Goal: Task Accomplishment & Management: Manage account settings

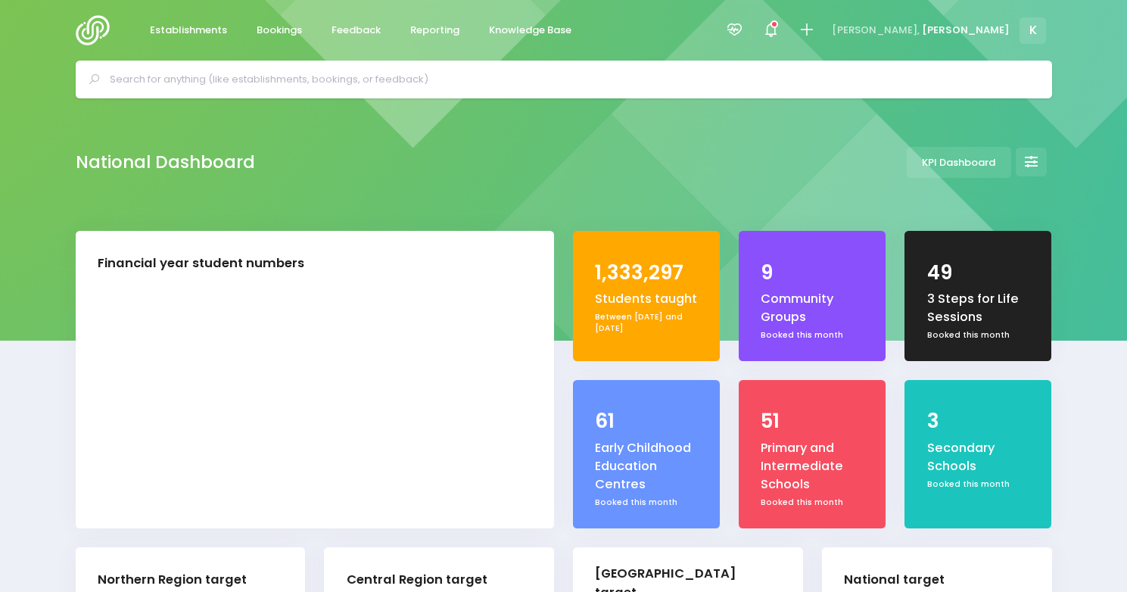
select select "5"
click at [668, 68] on input "text" at bounding box center [570, 79] width 921 height 23
paste input "[GEOGRAPHIC_DATA]"
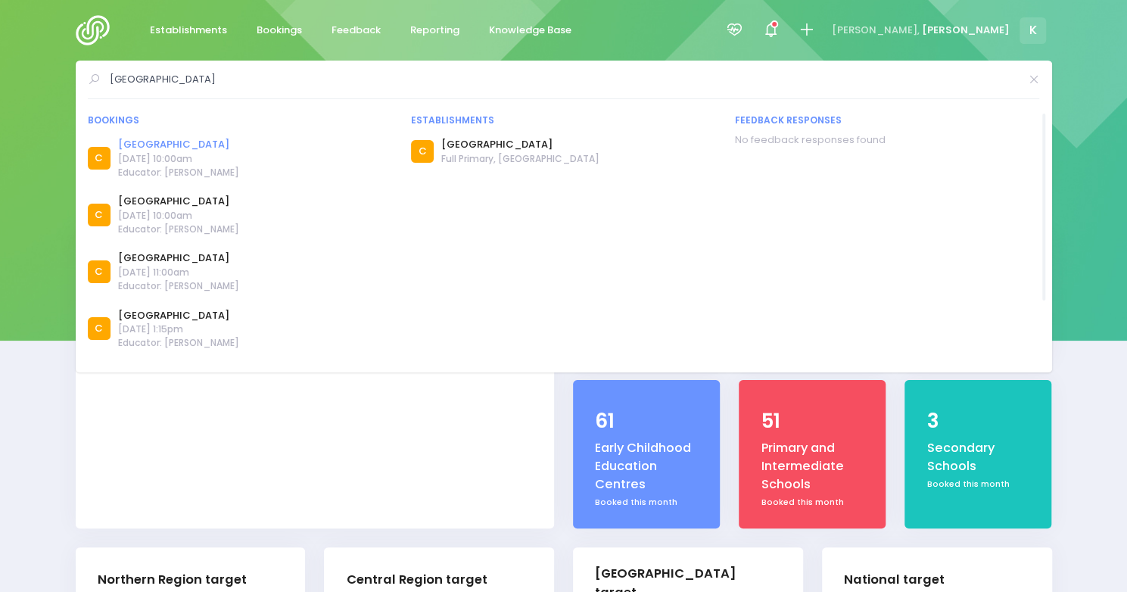
type input "[GEOGRAPHIC_DATA]"
click at [200, 138] on link "[GEOGRAPHIC_DATA]" at bounding box center [178, 144] width 121 height 15
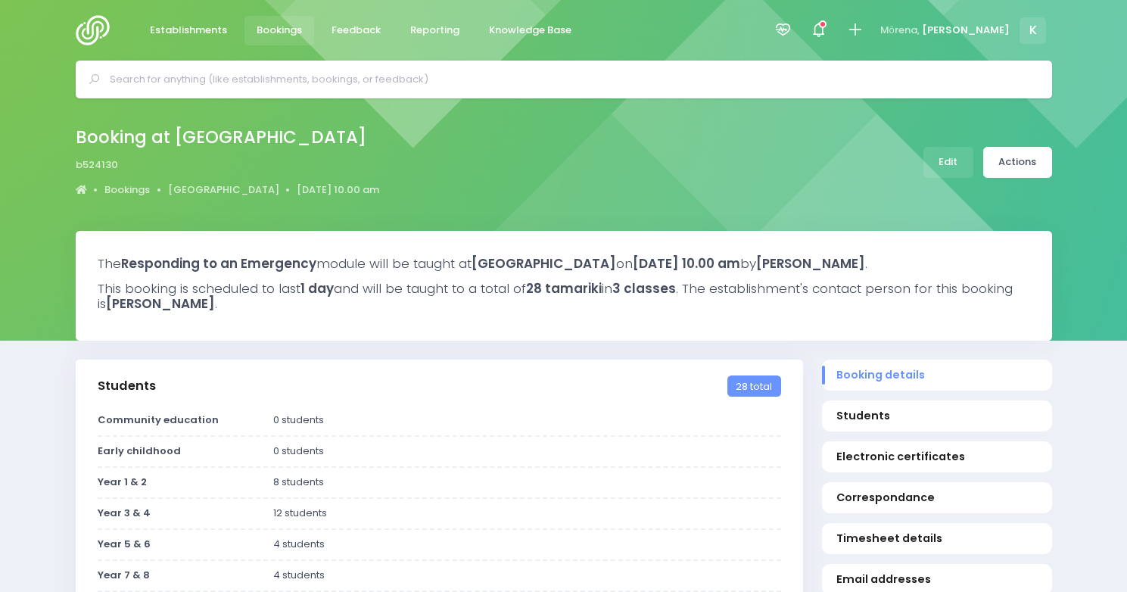
select select "5"
click at [792, 23] on icon at bounding box center [782, 29] width 17 height 17
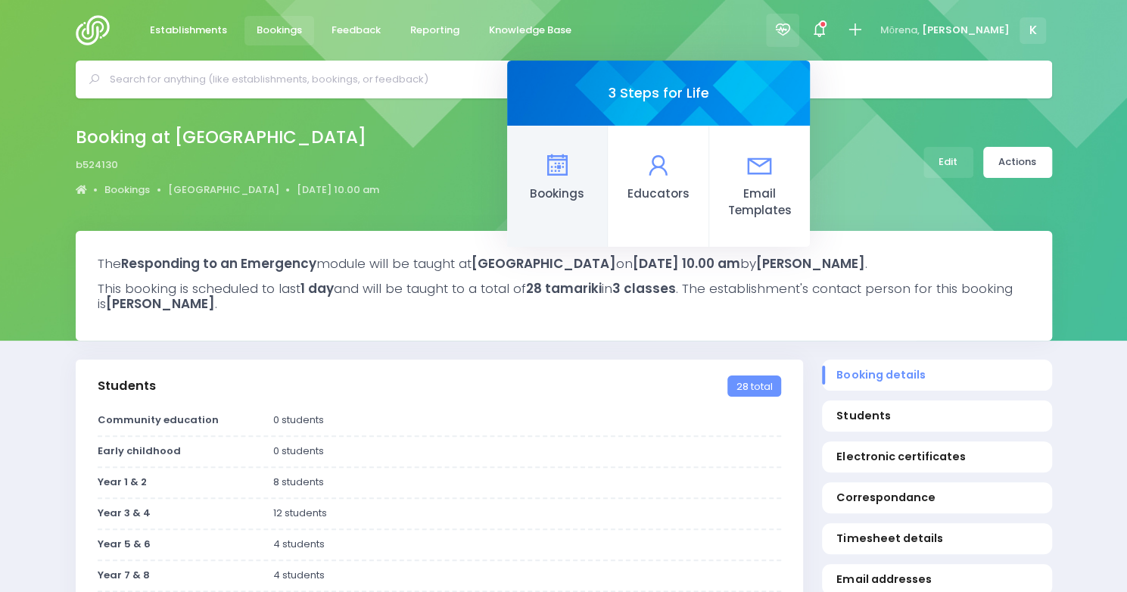
click at [571, 175] on icon at bounding box center [557, 166] width 30 height 30
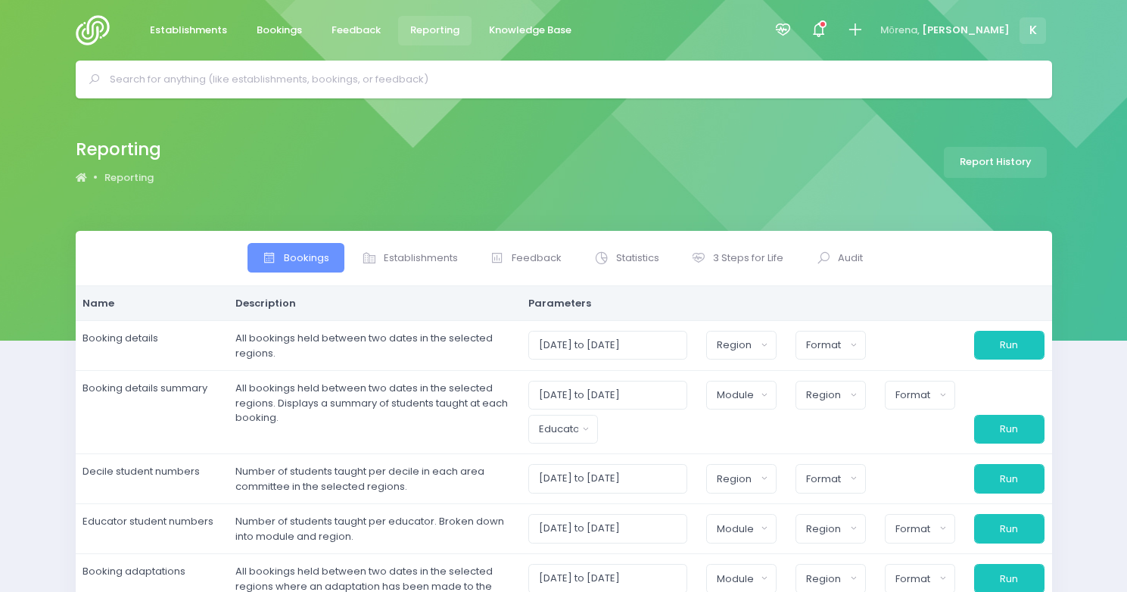
select select
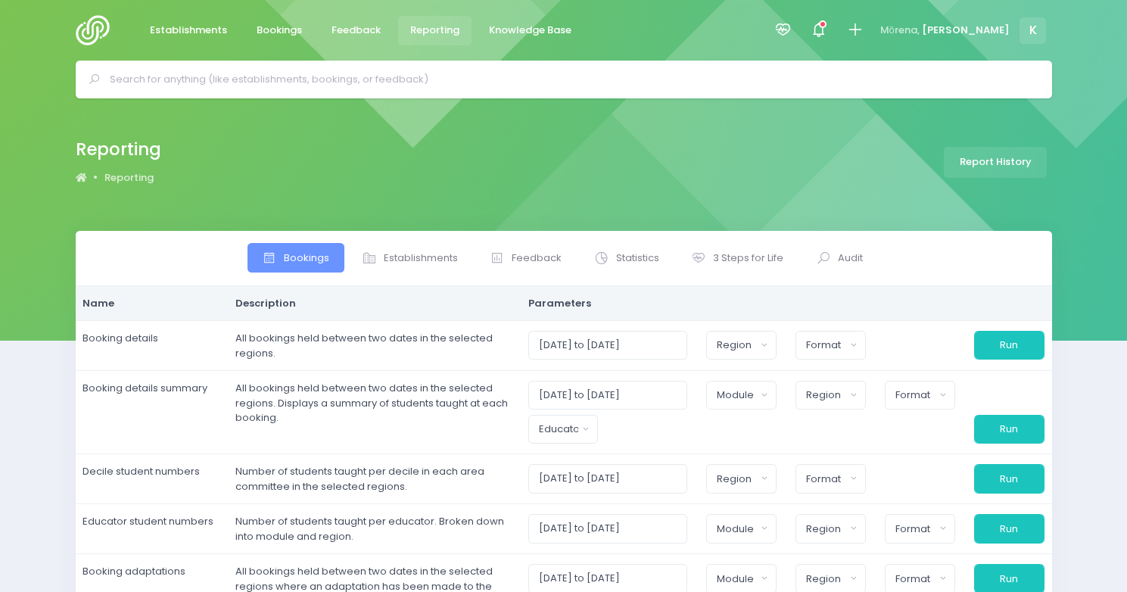
select select
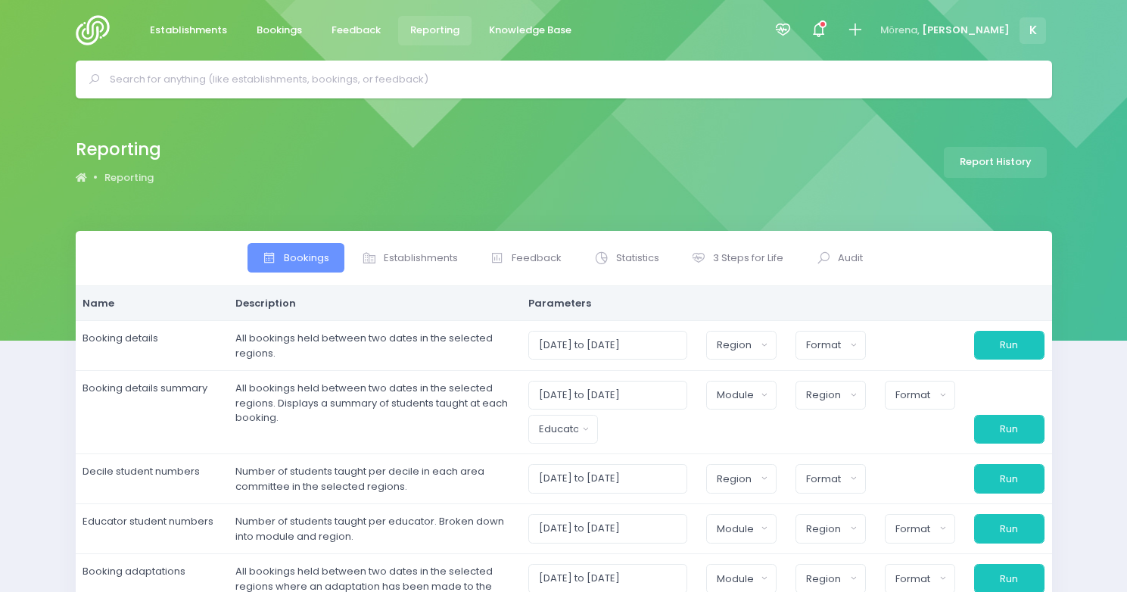
select select
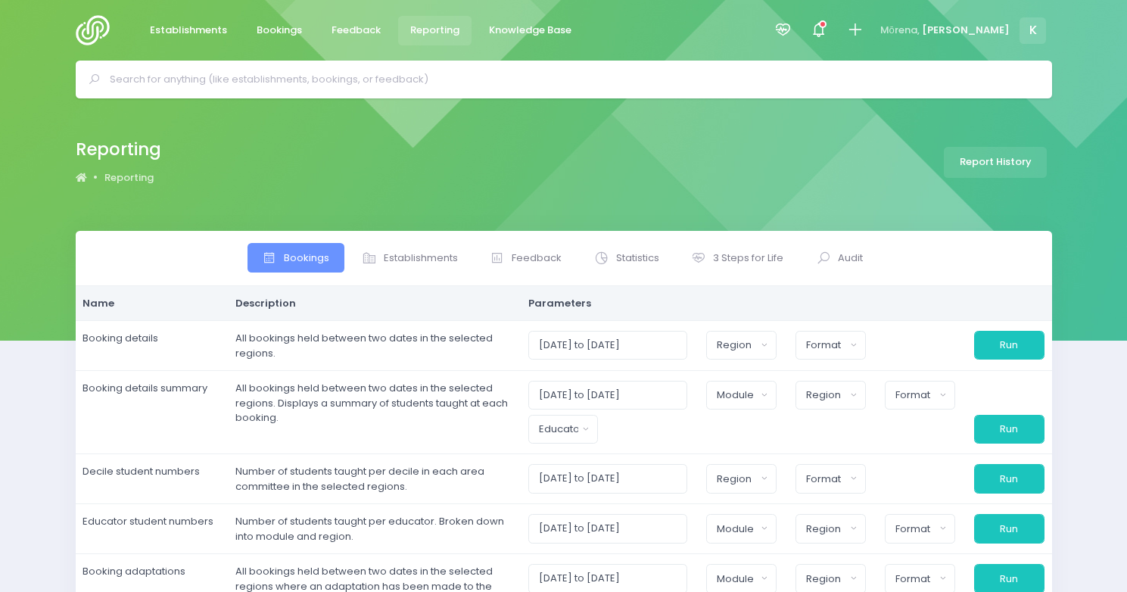
select select
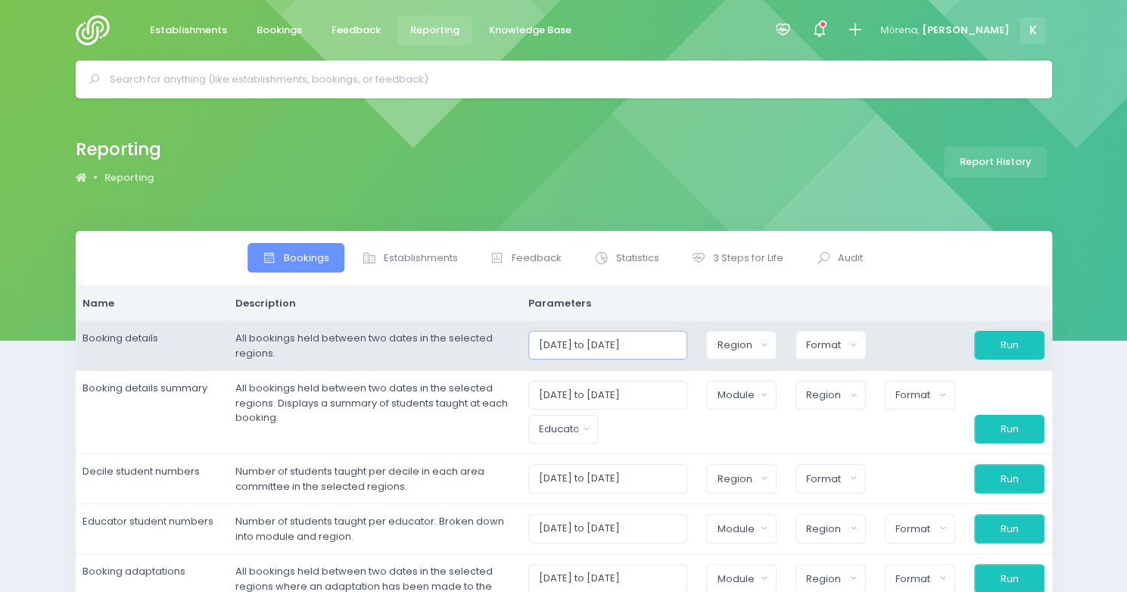
click at [649, 342] on input "01/09/2025 to 30/09/2025" at bounding box center [608, 345] width 160 height 29
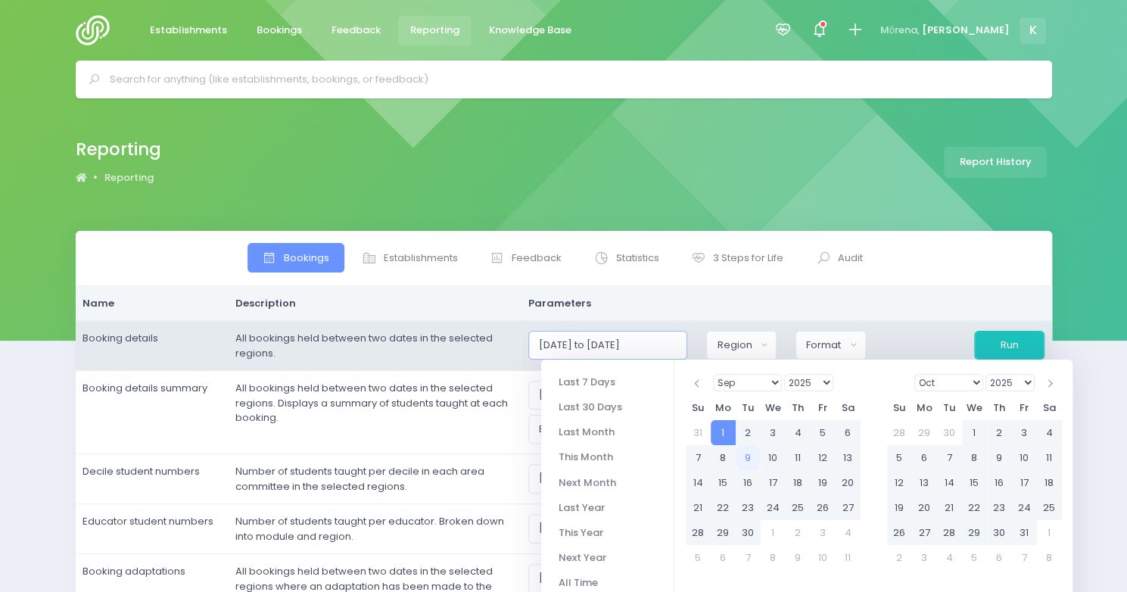
type input "01/09/2025 to 30/12/2025"
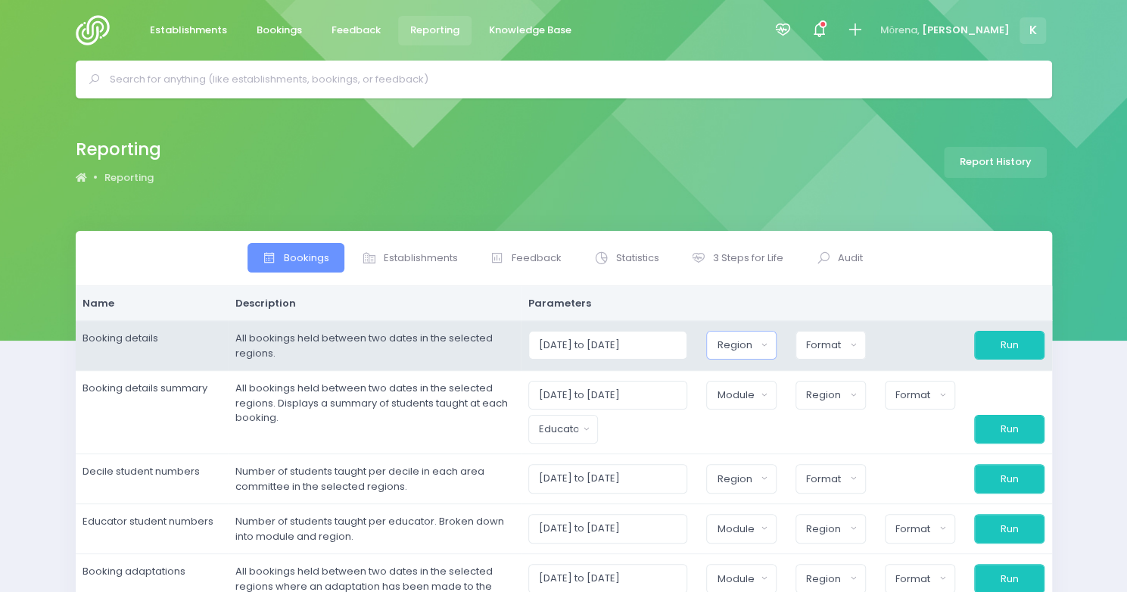
click at [773, 344] on button "Region" at bounding box center [741, 345] width 70 height 29
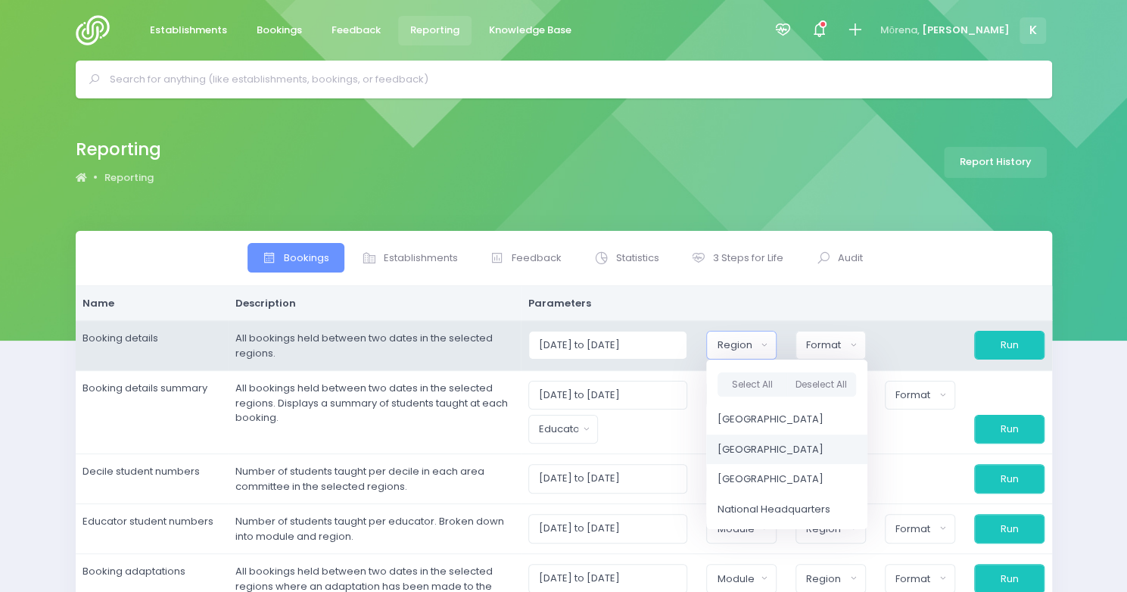
click at [768, 446] on span "[GEOGRAPHIC_DATA]" at bounding box center [770, 449] width 106 height 15
select select "Central"
click at [838, 350] on div "Format" at bounding box center [825, 345] width 39 height 15
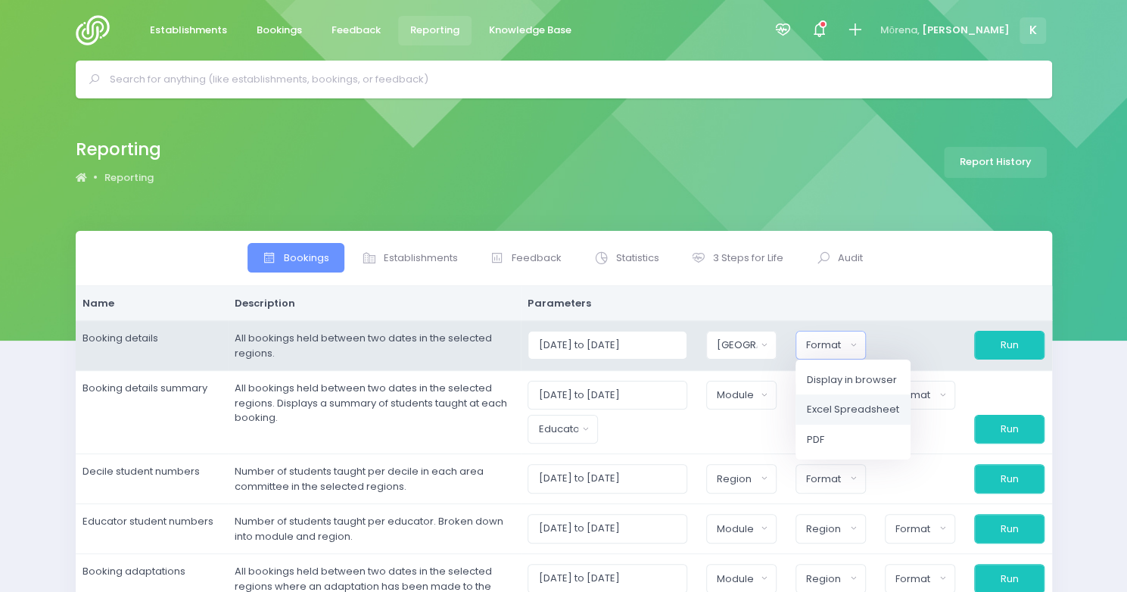
click at [842, 414] on span "Excel Spreadsheet" at bounding box center [853, 409] width 92 height 15
select select "excel"
click at [1011, 350] on button "Run" at bounding box center [1008, 345] width 70 height 29
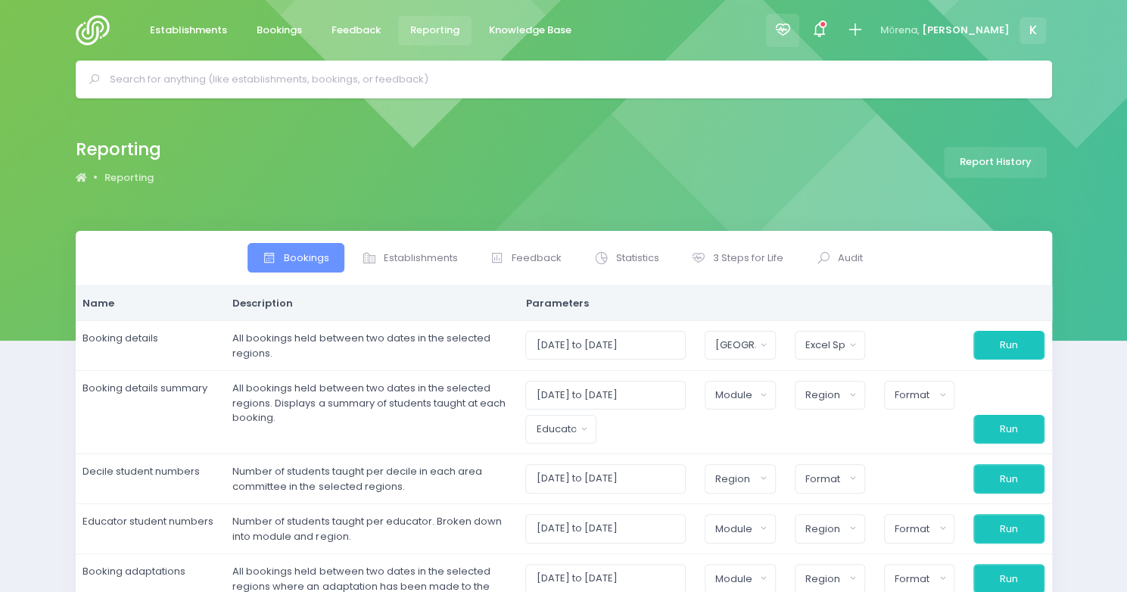
click at [792, 34] on icon at bounding box center [782, 29] width 17 height 17
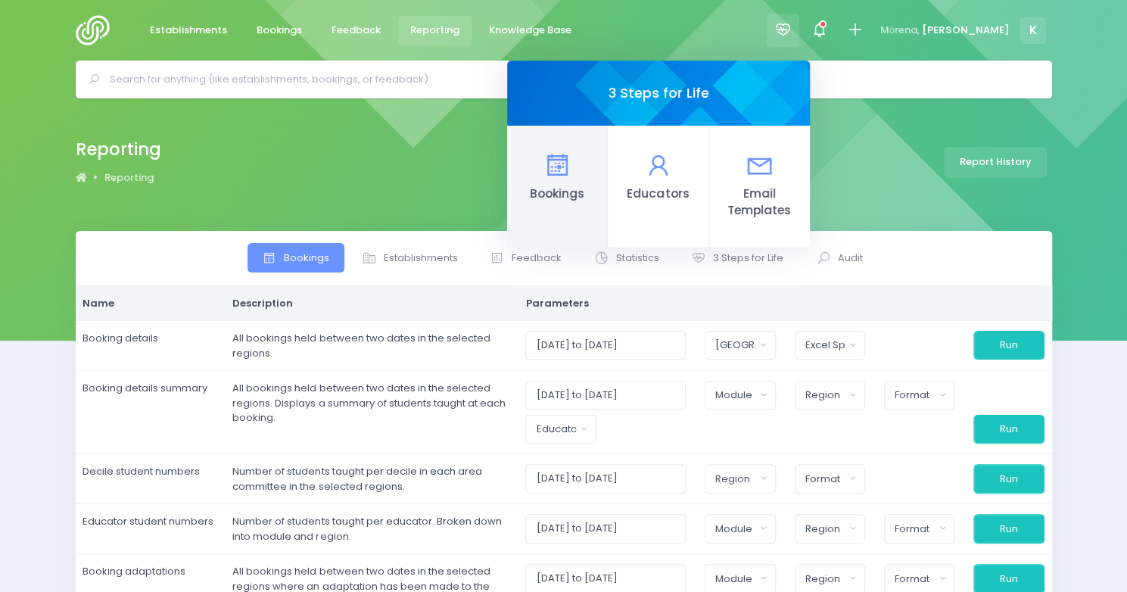
click at [595, 188] on span "Bookings" at bounding box center [557, 193] width 76 height 17
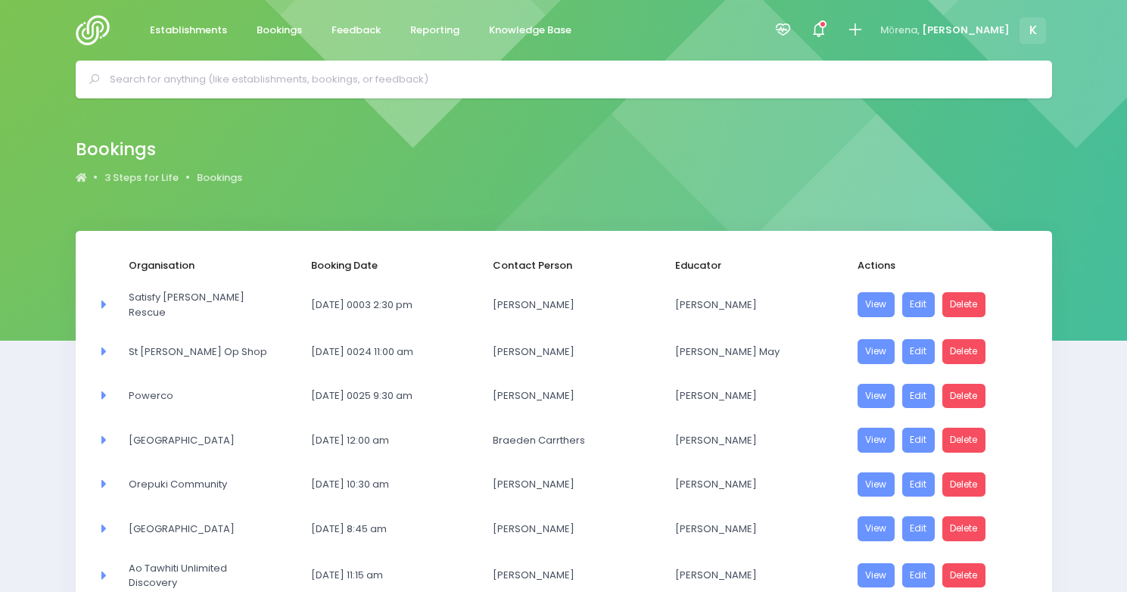
select select "20"
click at [633, 87] on input "text" at bounding box center [570, 79] width 921 height 23
paste input "[GEOGRAPHIC_DATA]"
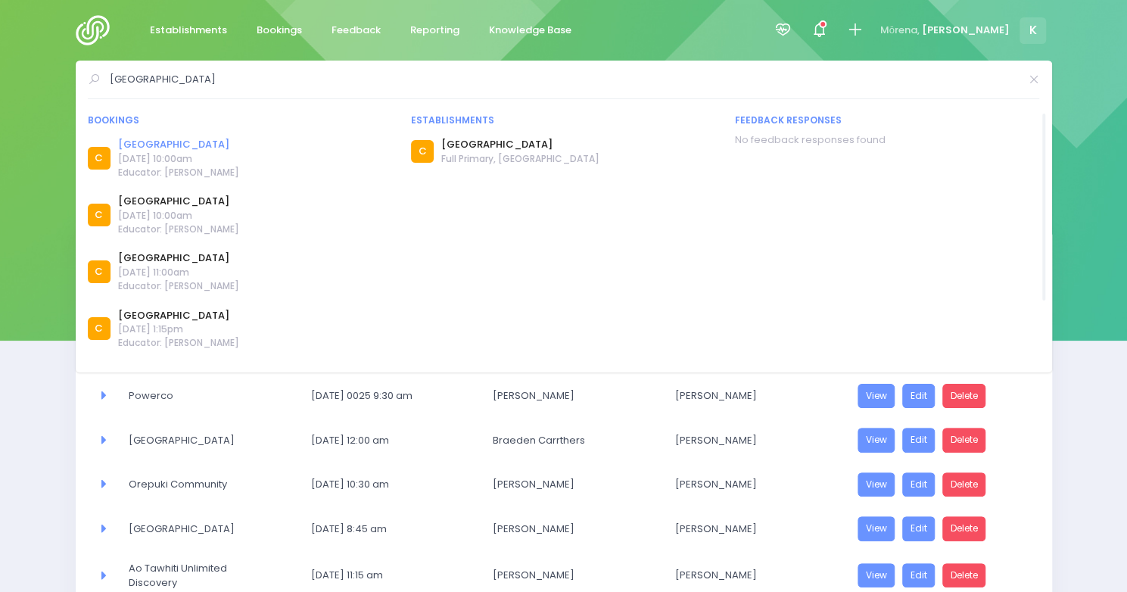
type input "[GEOGRAPHIC_DATA]"
click at [197, 145] on link "[GEOGRAPHIC_DATA]" at bounding box center [178, 144] width 121 height 15
click at [151, 204] on link "[GEOGRAPHIC_DATA]" at bounding box center [178, 201] width 121 height 15
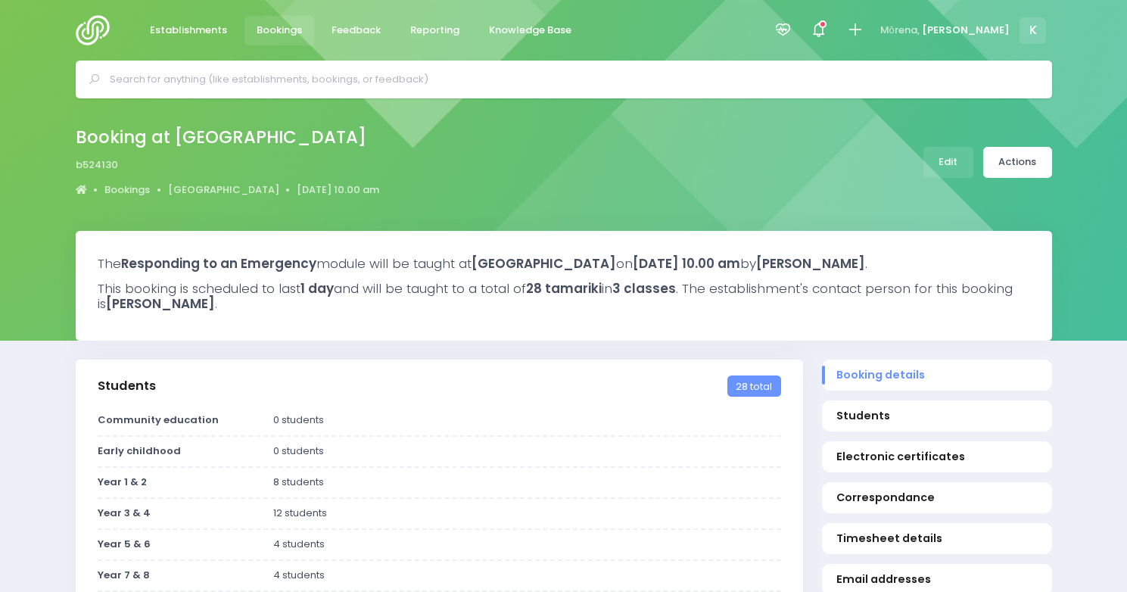
select select "5"
click at [1021, 161] on link "Actions" at bounding box center [1017, 162] width 69 height 31
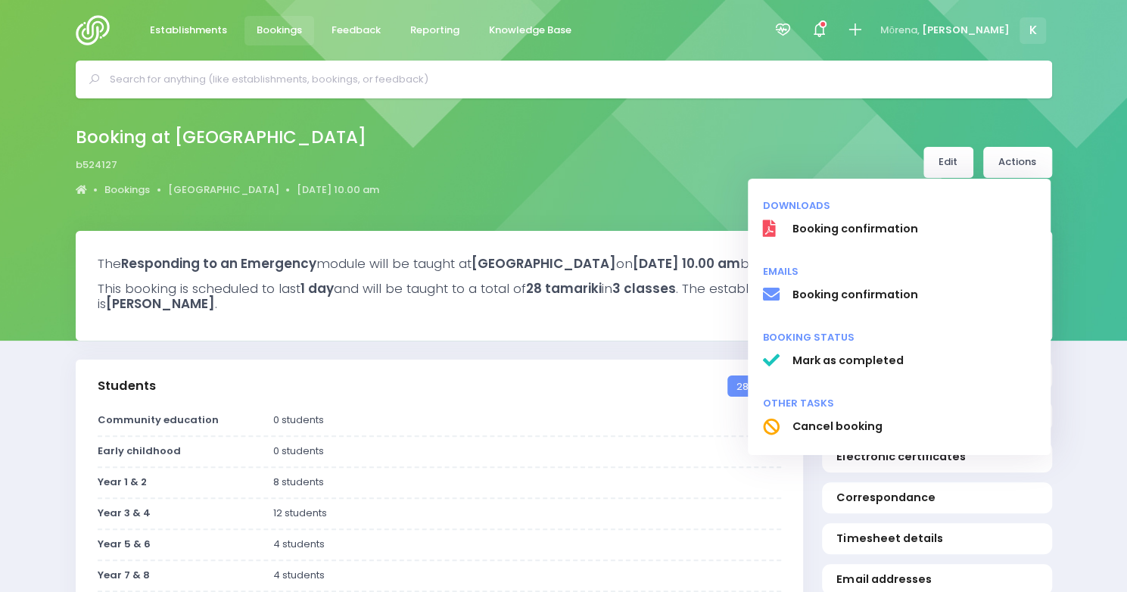
click at [945, 161] on link "Edit" at bounding box center [948, 162] width 50 height 31
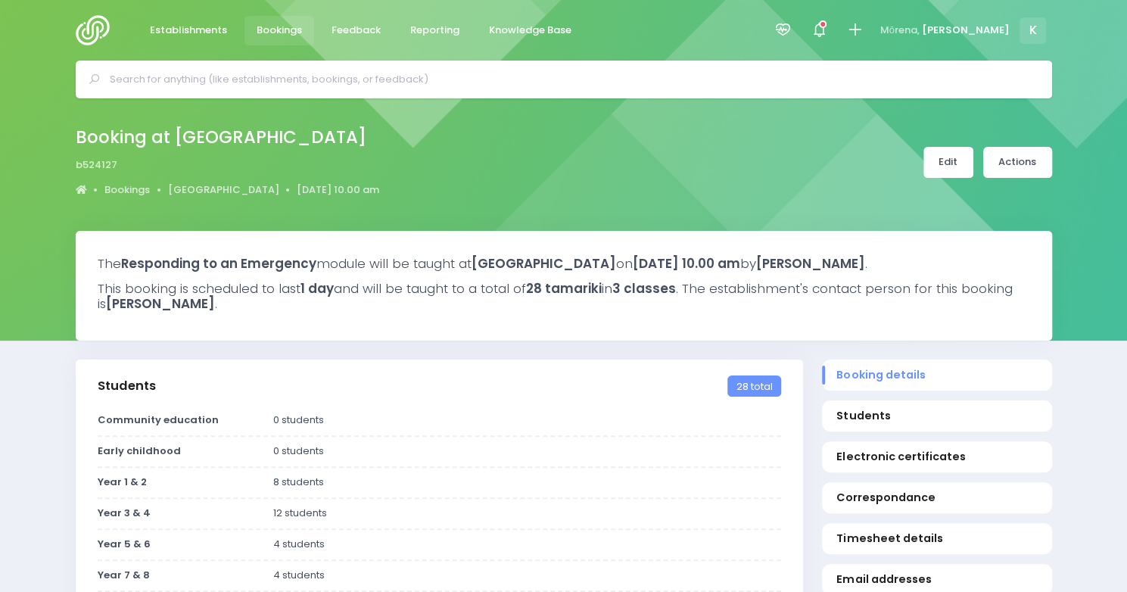
click at [945, 161] on link "Edit" at bounding box center [948, 162] width 50 height 31
click at [1032, 167] on link "Actions" at bounding box center [1017, 162] width 69 height 31
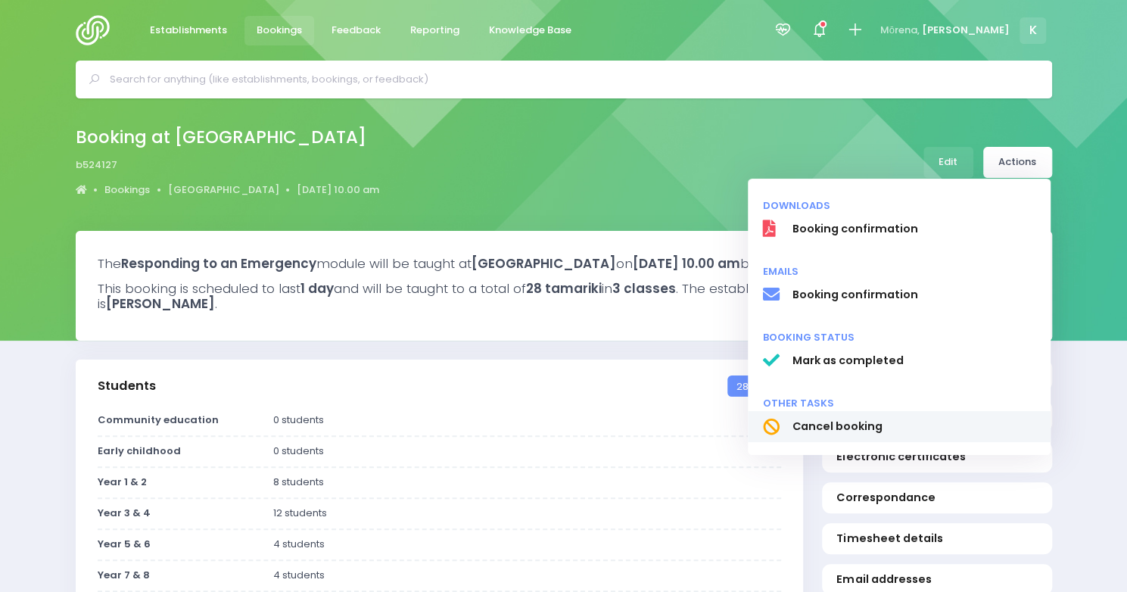
click at [866, 428] on span "Cancel booking" at bounding box center [914, 426] width 244 height 16
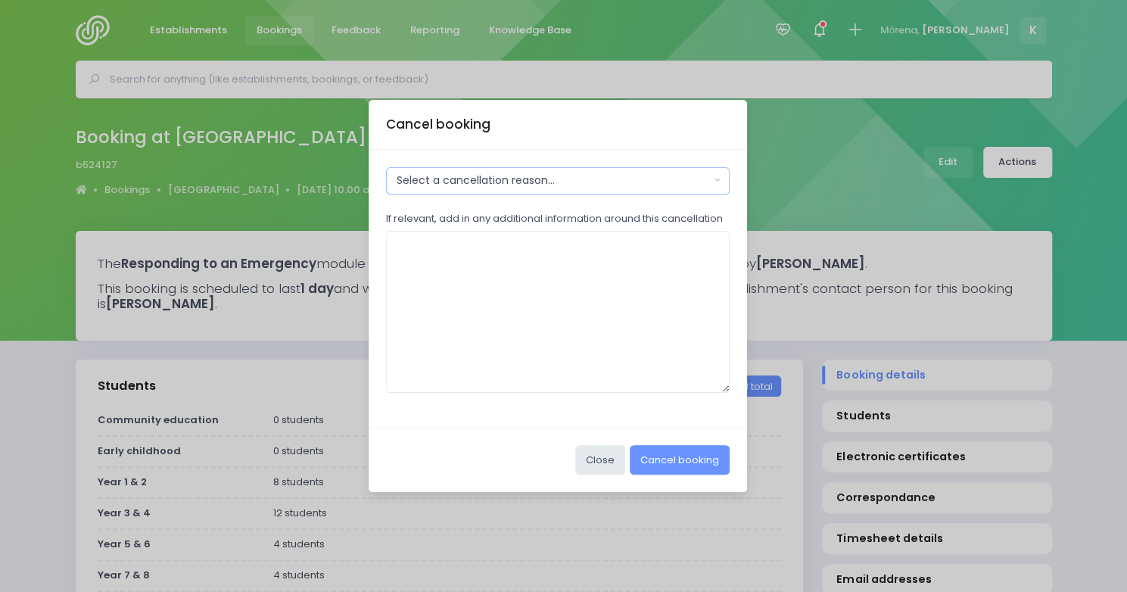
click at [527, 176] on div "Select a cancellation reason..." at bounding box center [553, 181] width 313 height 16
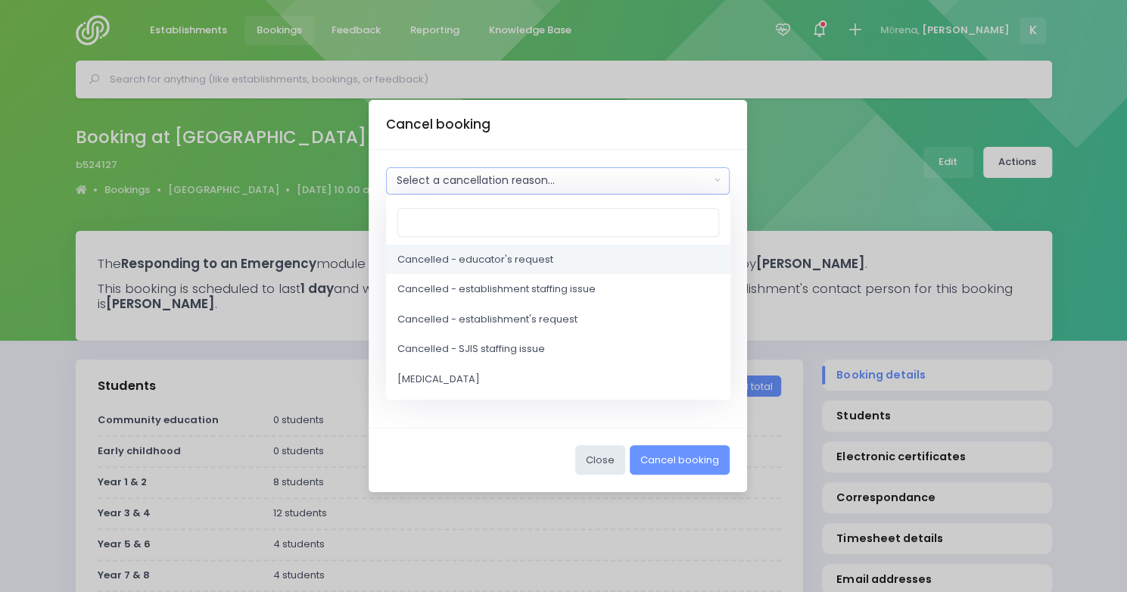
click at [506, 263] on span "Cancelled - educator's request" at bounding box center [475, 258] width 156 height 15
select select "2"
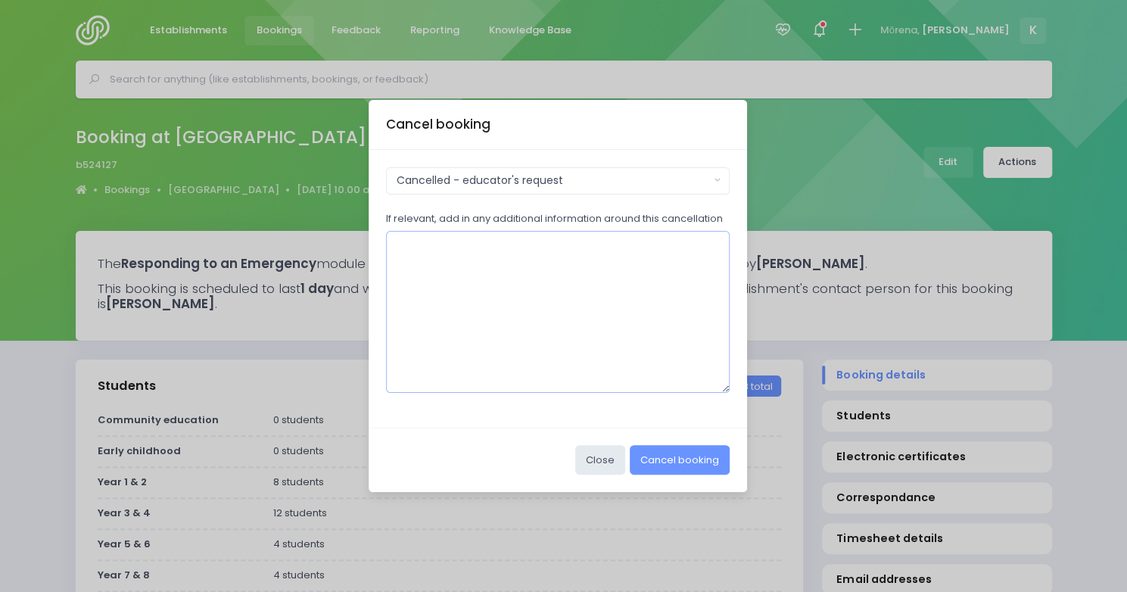
click at [498, 272] on textarea "If relevant, add in any additional information around this cancellation" at bounding box center [558, 312] width 344 height 162
type textarea "Entered twice"
click at [692, 466] on button "Cancel booking" at bounding box center [680, 459] width 100 height 29
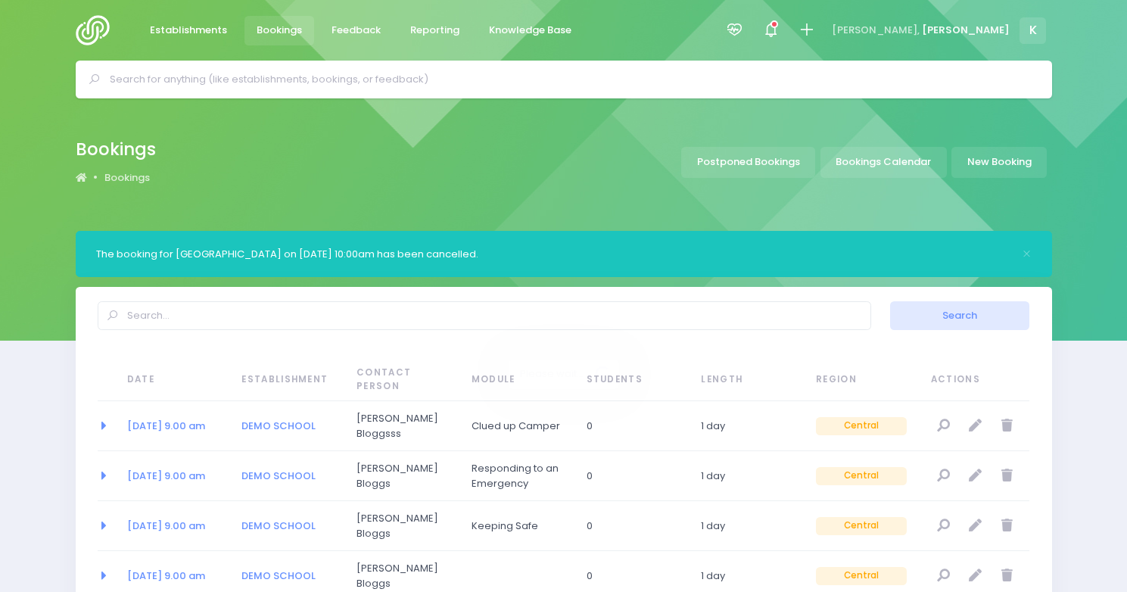
select select "20"
